Goal: Navigation & Orientation: Understand site structure

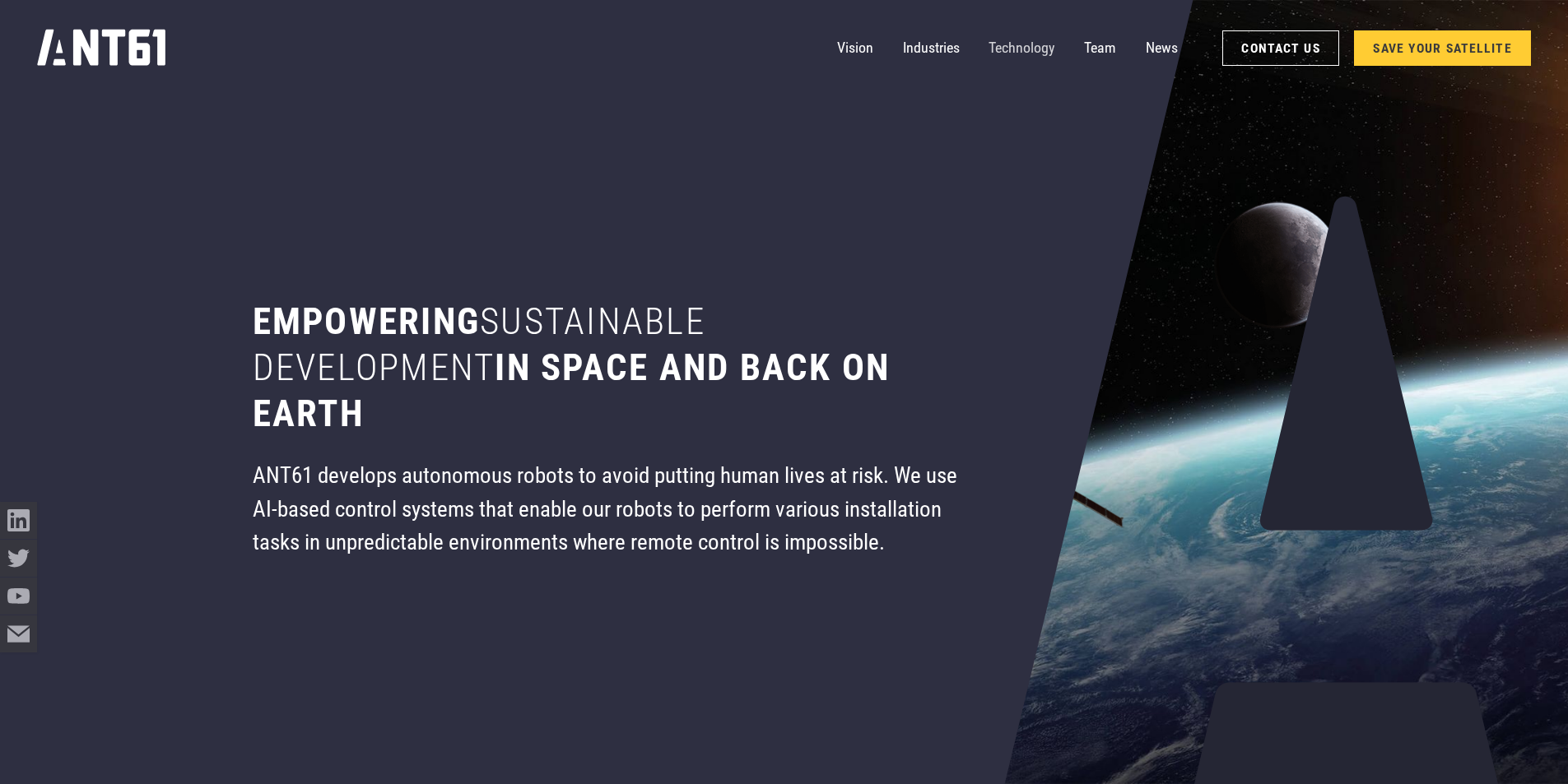
click at [1012, 43] on link "Technology" at bounding box center [1020, 48] width 66 height 37
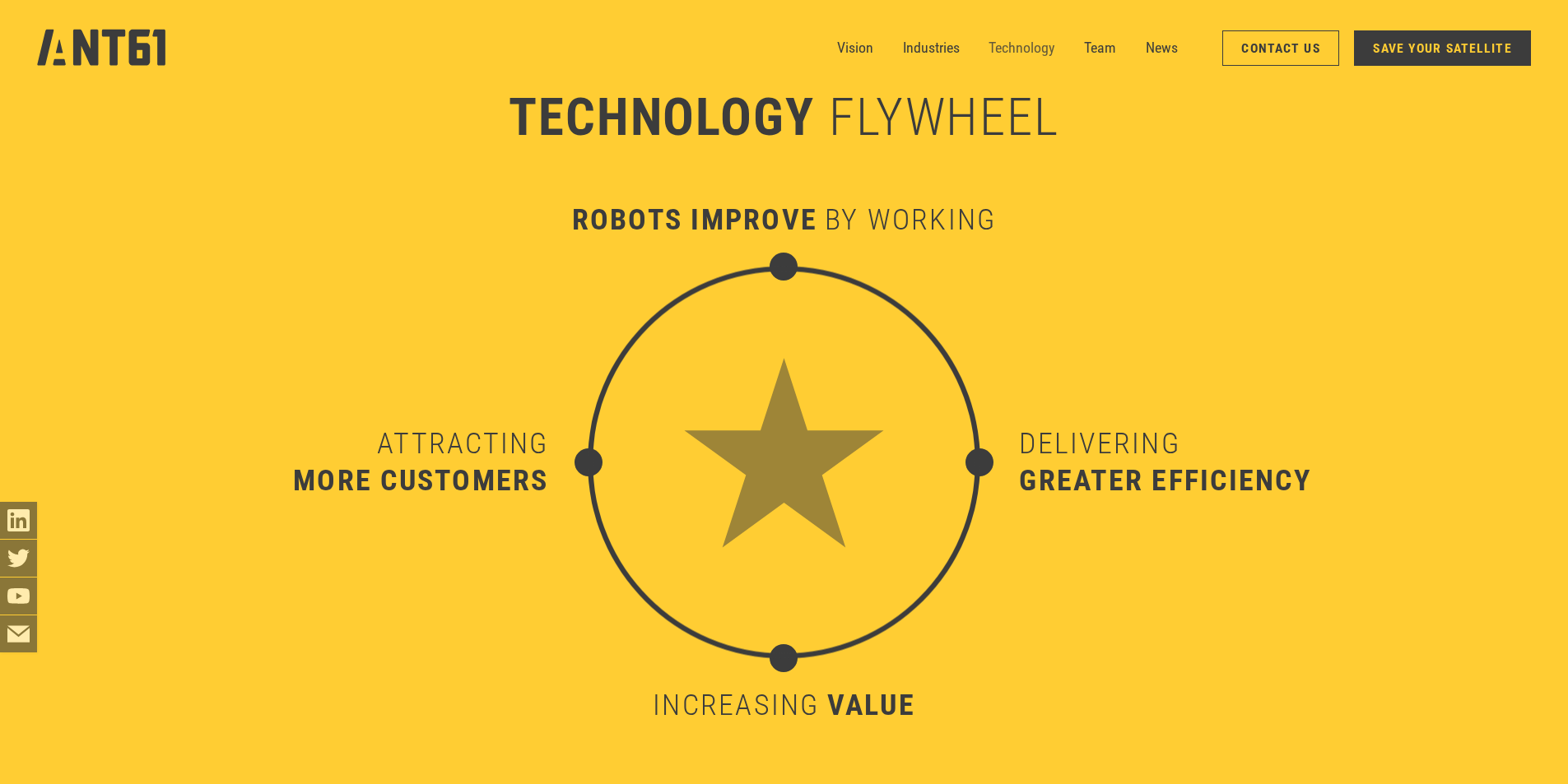
scroll to position [7741, 0]
click at [932, 50] on link "Industries" at bounding box center [931, 48] width 56 height 37
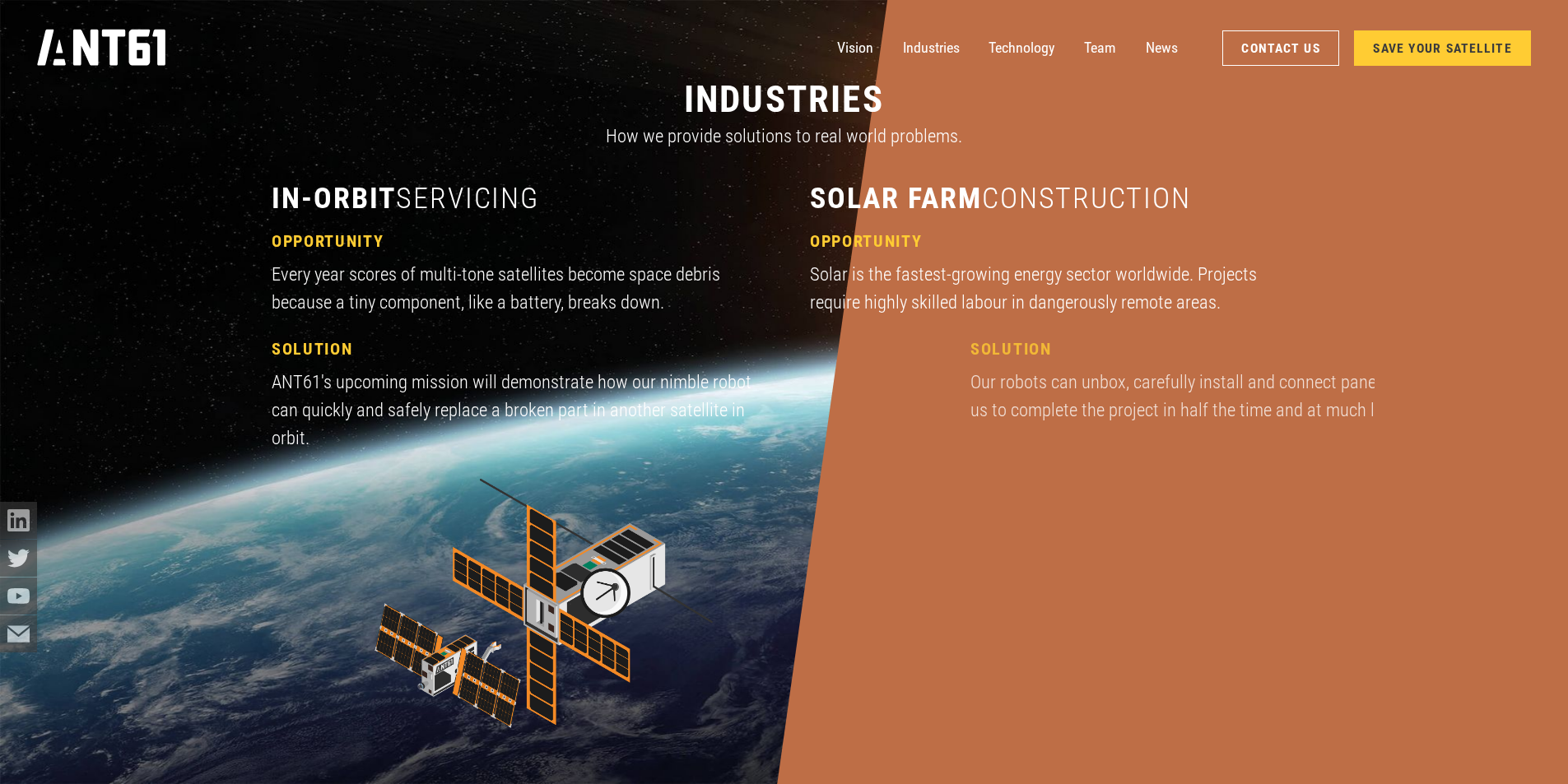
scroll to position [2267, 0]
click at [1099, 43] on link "Team" at bounding box center [1100, 48] width 32 height 37
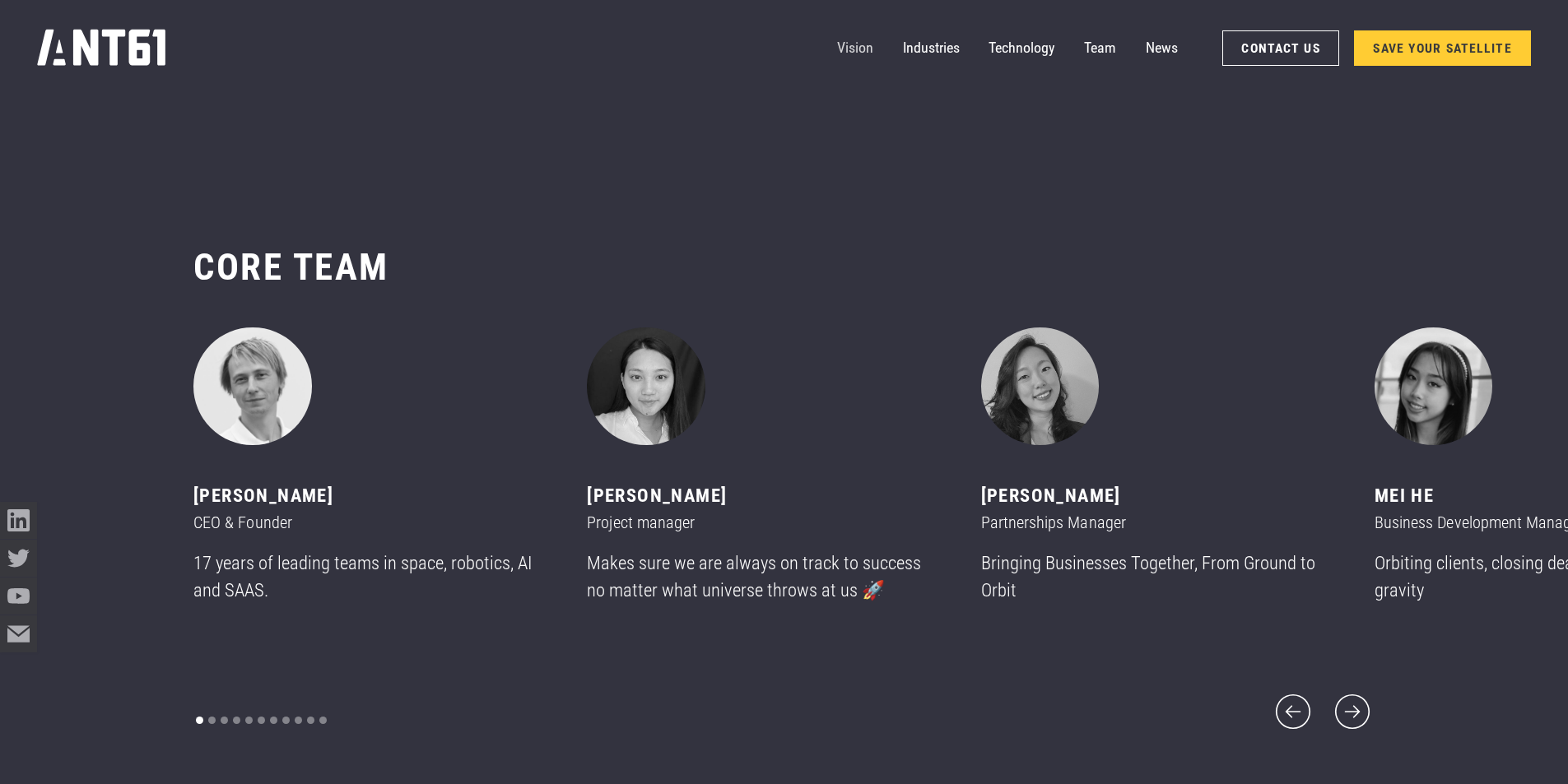
scroll to position [9309, 0]
click at [854, 49] on link "Vision" at bounding box center [855, 48] width 36 height 37
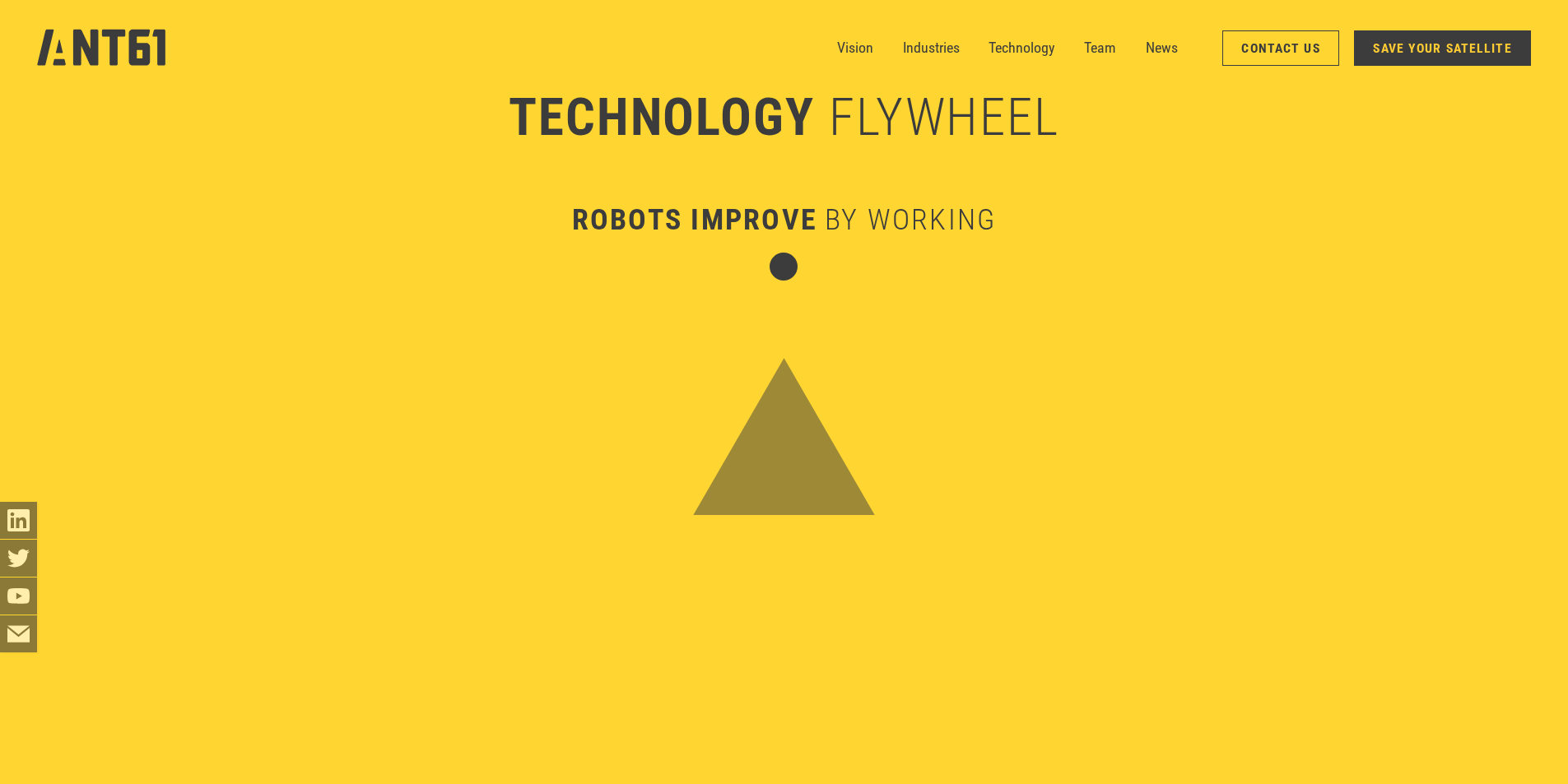
scroll to position [5675, 0]
click at [928, 43] on link "Industries" at bounding box center [931, 48] width 56 height 37
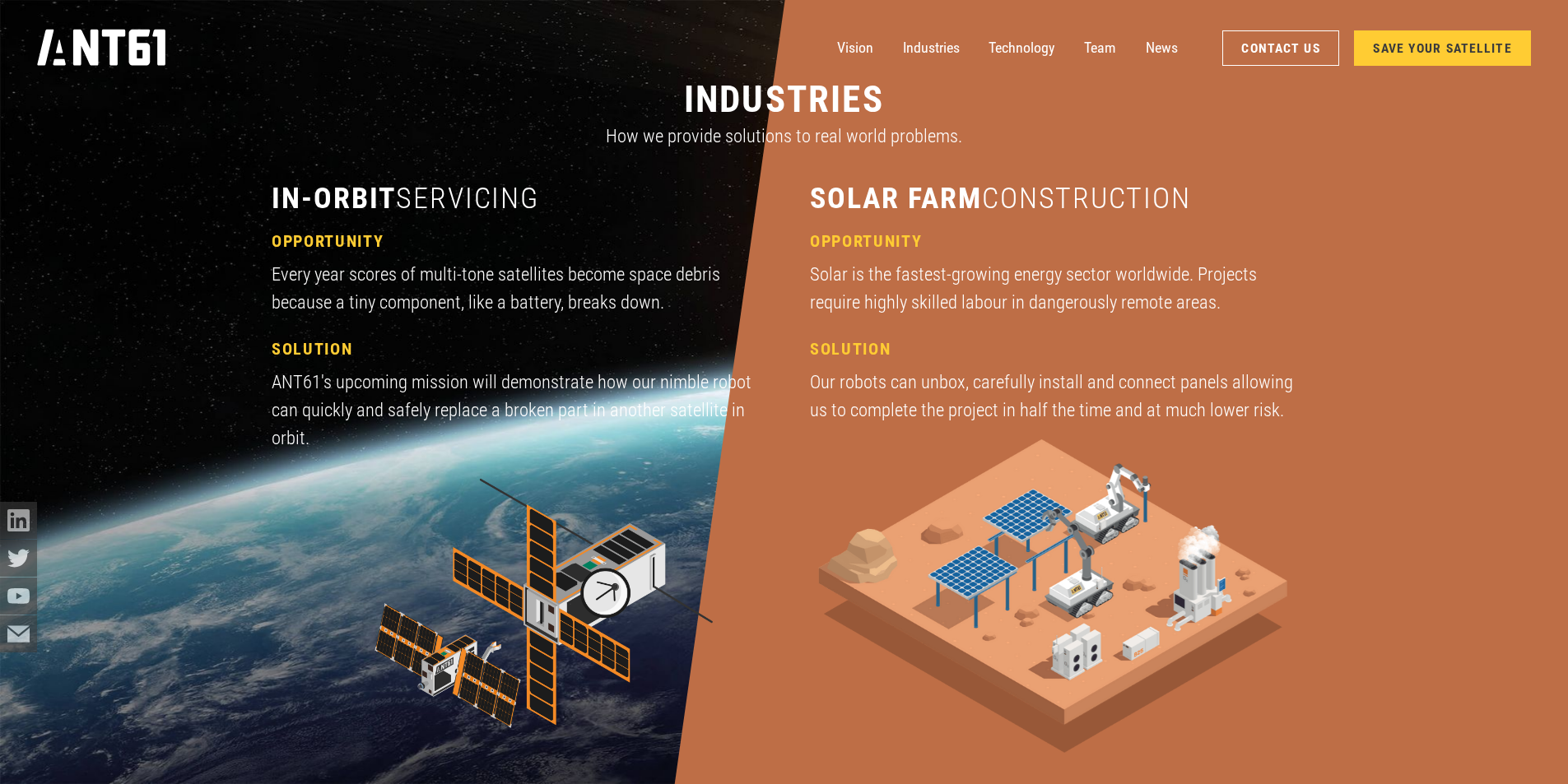
scroll to position [2349, 0]
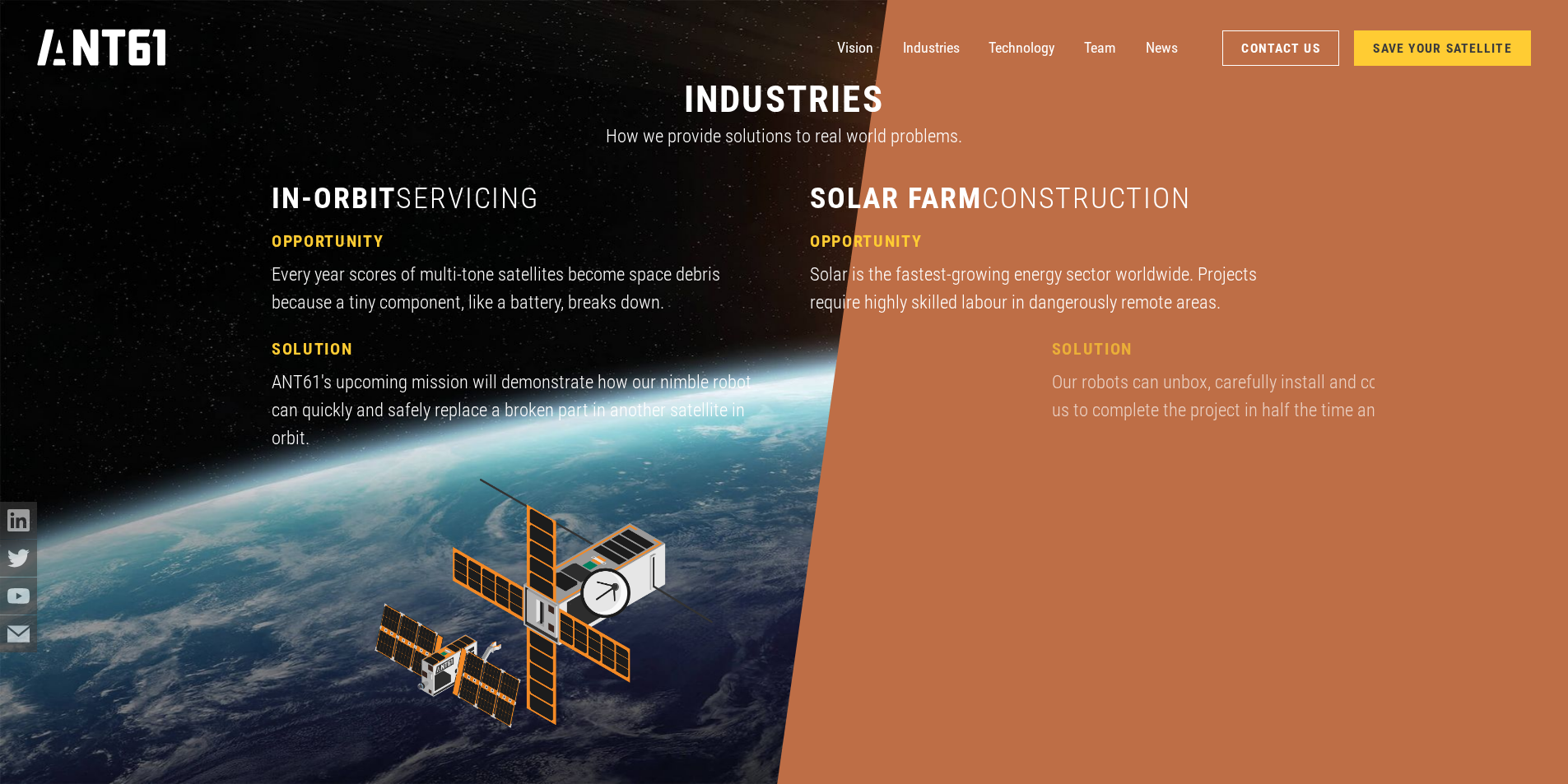
scroll to position [7741, 0]
